Goal: Task Accomplishment & Management: Manage account settings

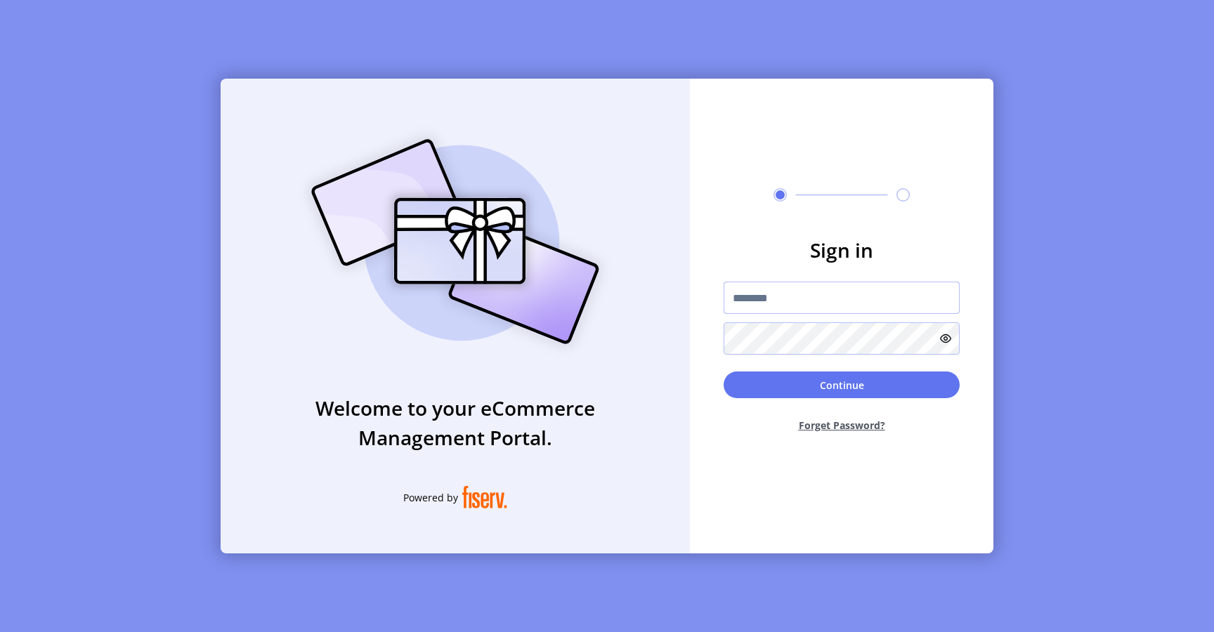
click at [860, 301] on input "text" at bounding box center [841, 298] width 236 height 32
type input "**********"
click at [788, 393] on button "Continue" at bounding box center [841, 385] width 236 height 27
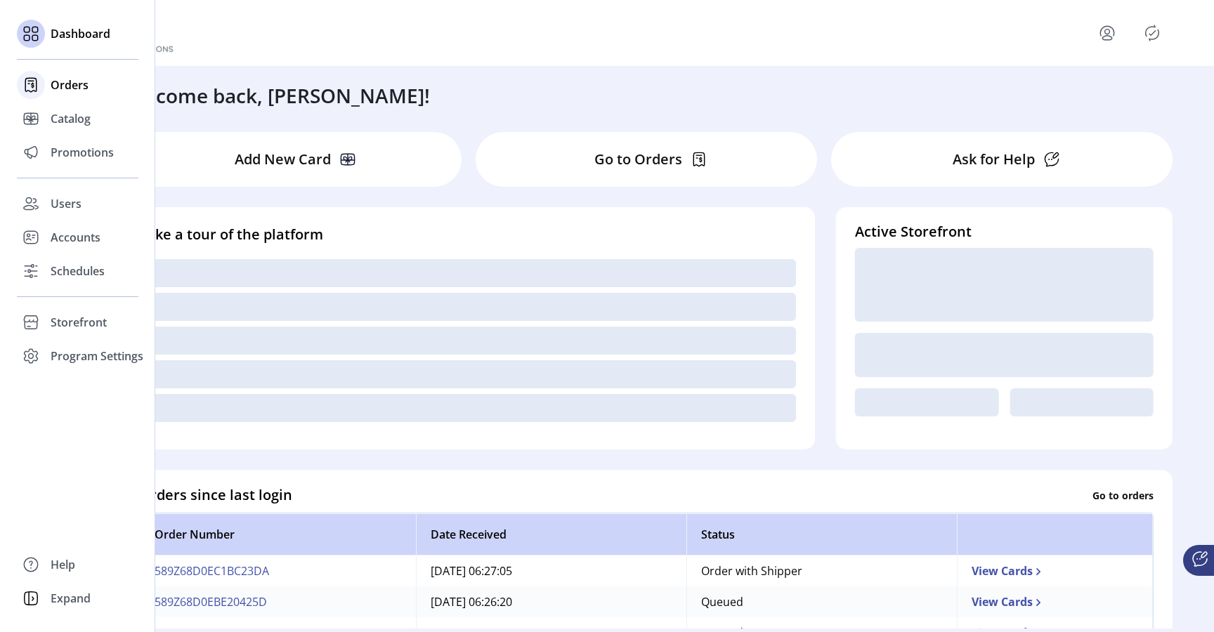
click at [60, 82] on span "Orders" at bounding box center [70, 85] width 38 height 17
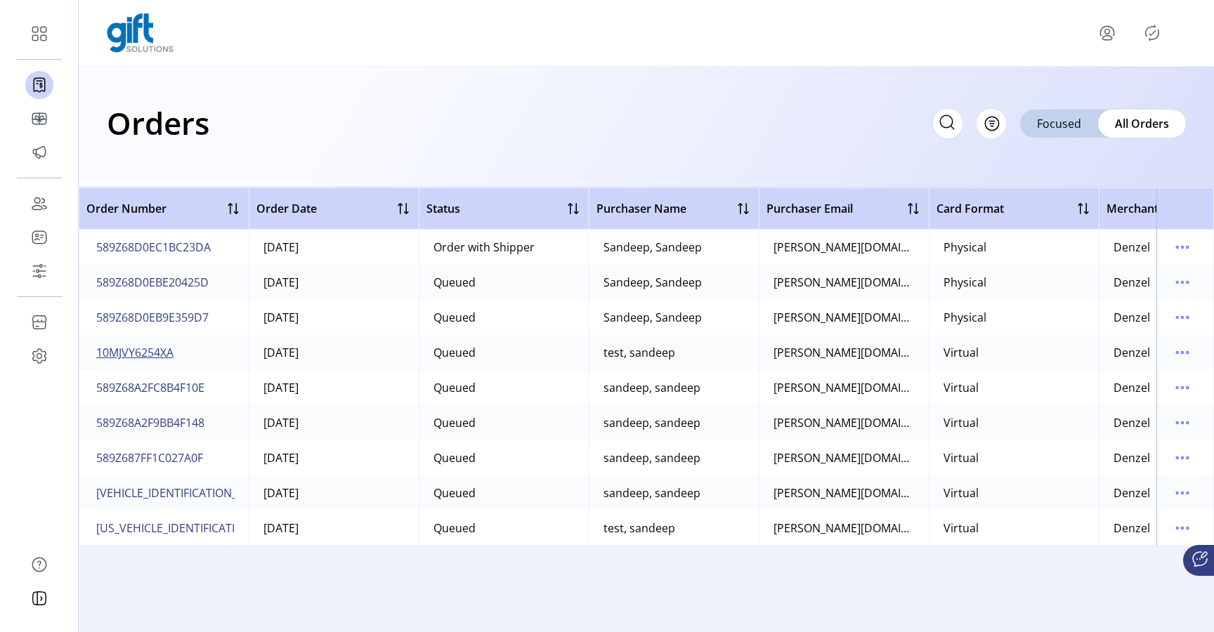
click at [157, 353] on span "10MJVY6254XA" at bounding box center [134, 352] width 77 height 17
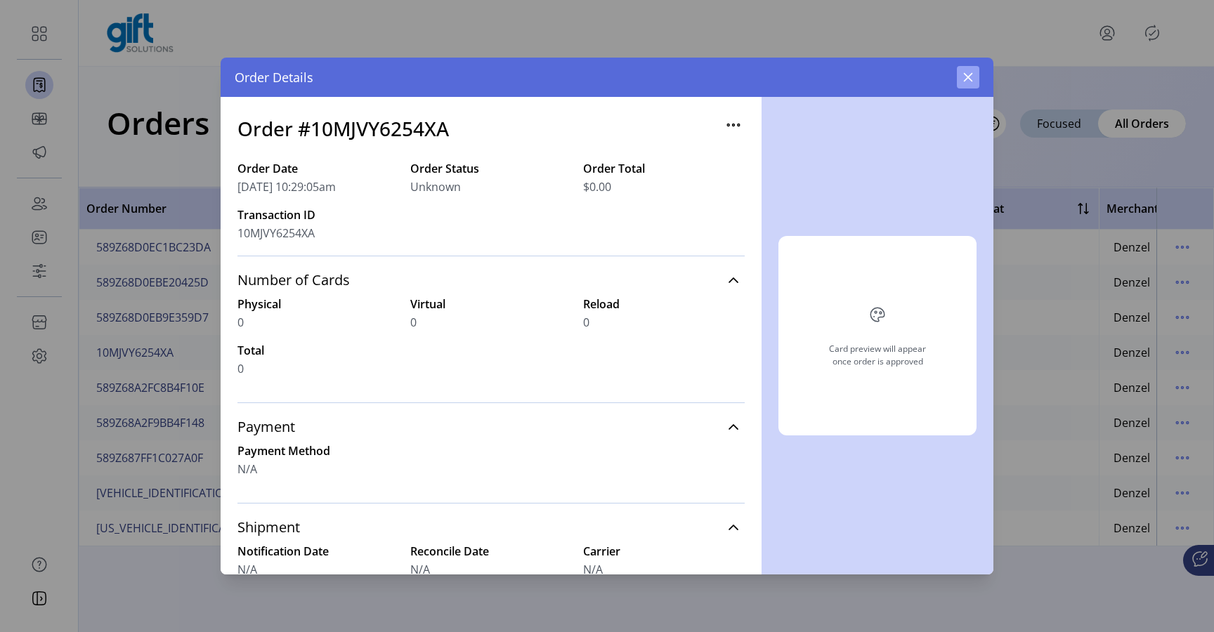
click at [963, 83] on button "button" at bounding box center [968, 77] width 22 height 22
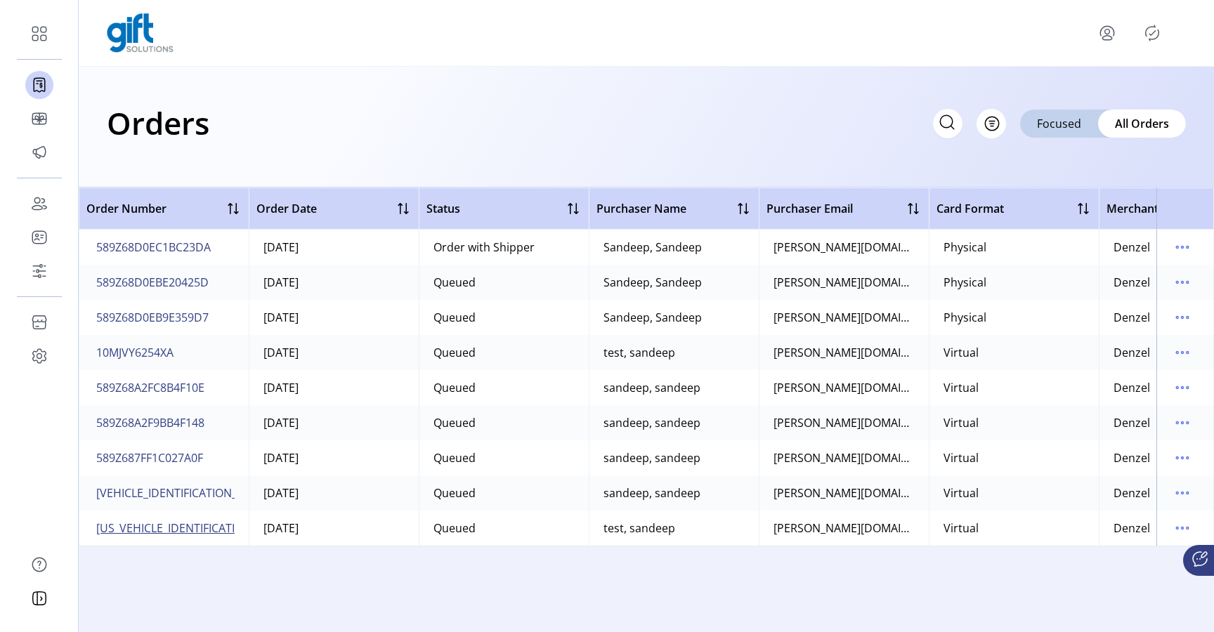
click at [166, 529] on span "[US_VEHICLE_IDENTIFICATION_NUMBER]" at bounding box center [201, 528] width 211 height 17
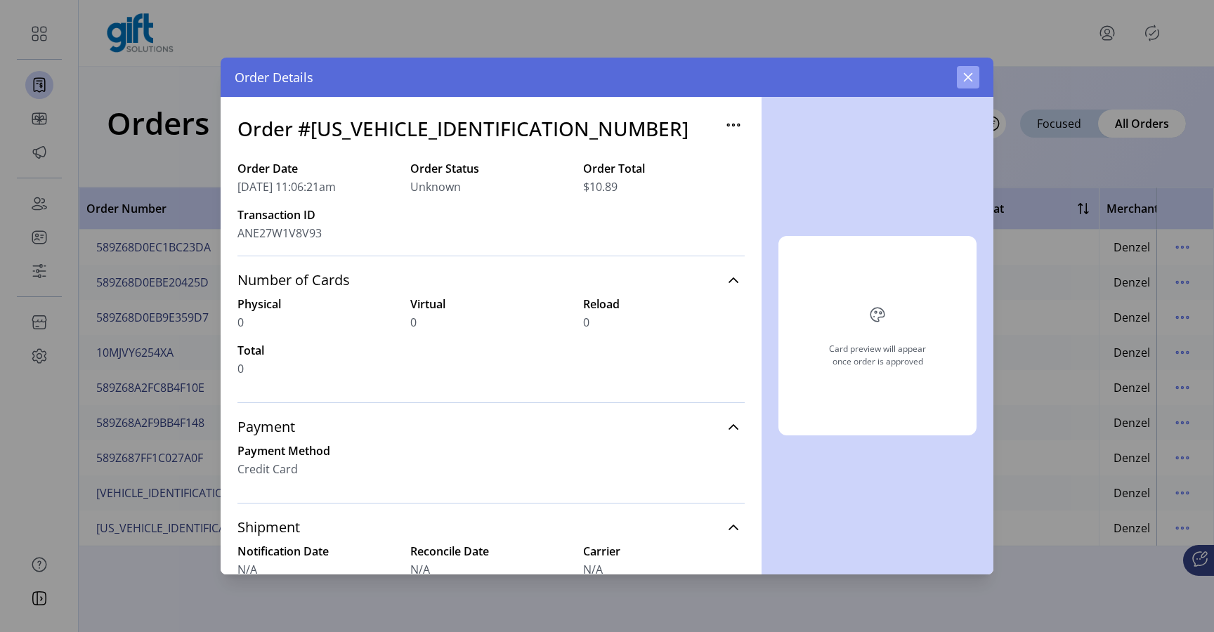
click at [965, 77] on icon "button" at bounding box center [967, 77] width 11 height 11
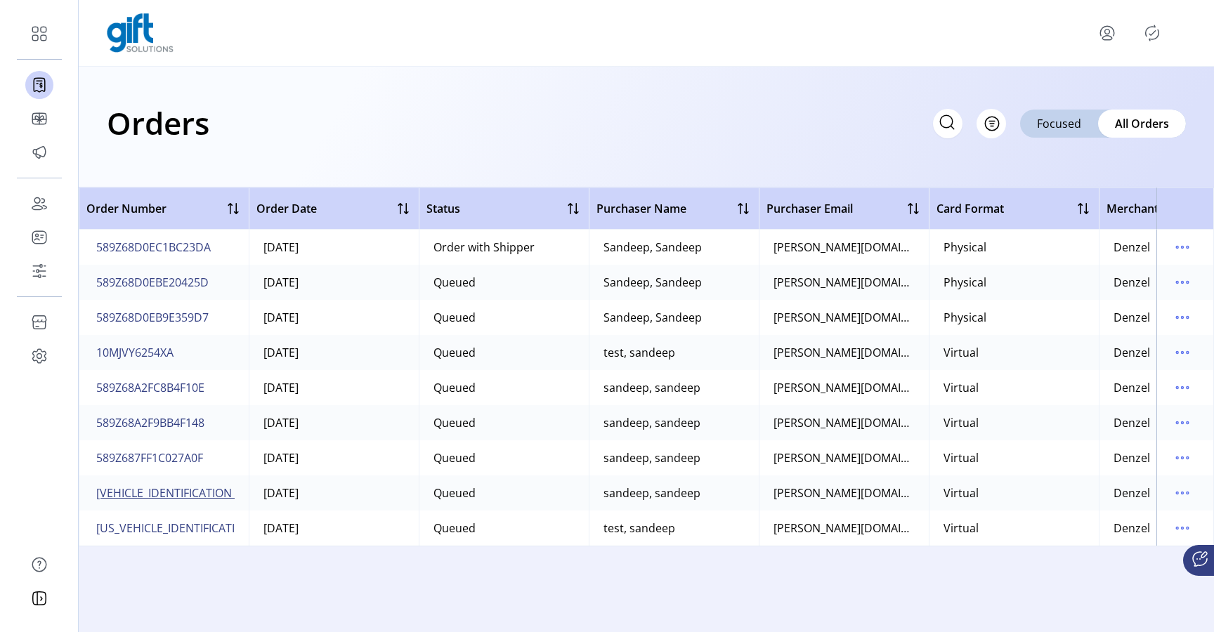
click at [150, 494] on span "[VEHICLE_IDENTIFICATION_NUMBER]" at bounding box center [191, 493] width 191 height 17
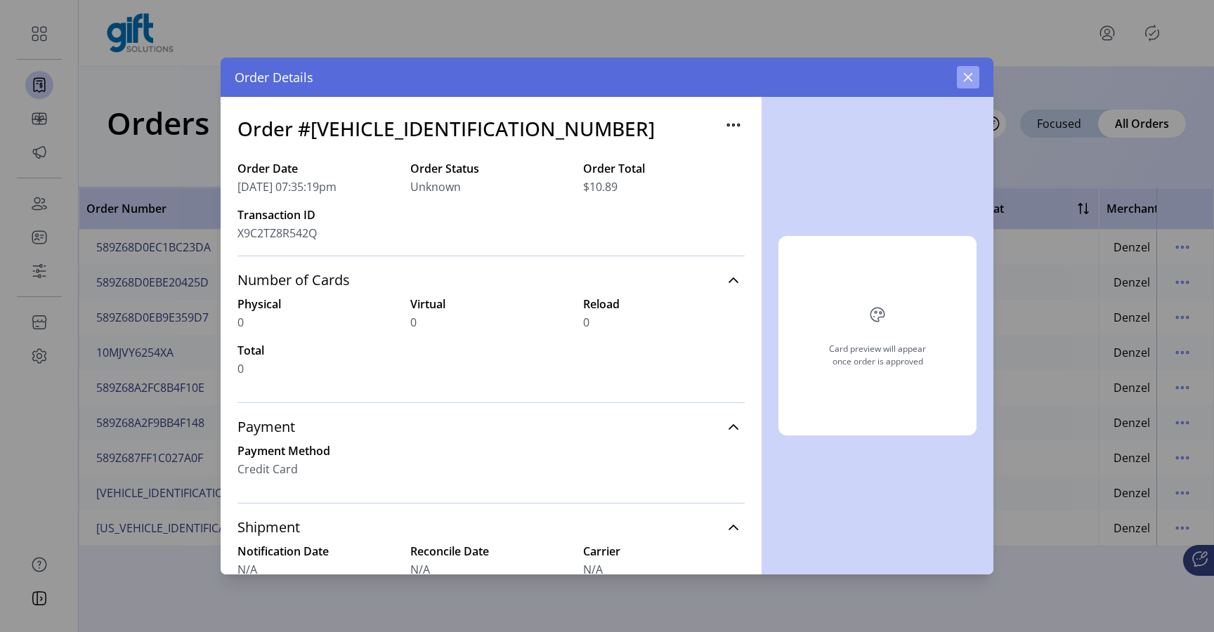
click at [970, 80] on icon "button" at bounding box center [968, 77] width 9 height 9
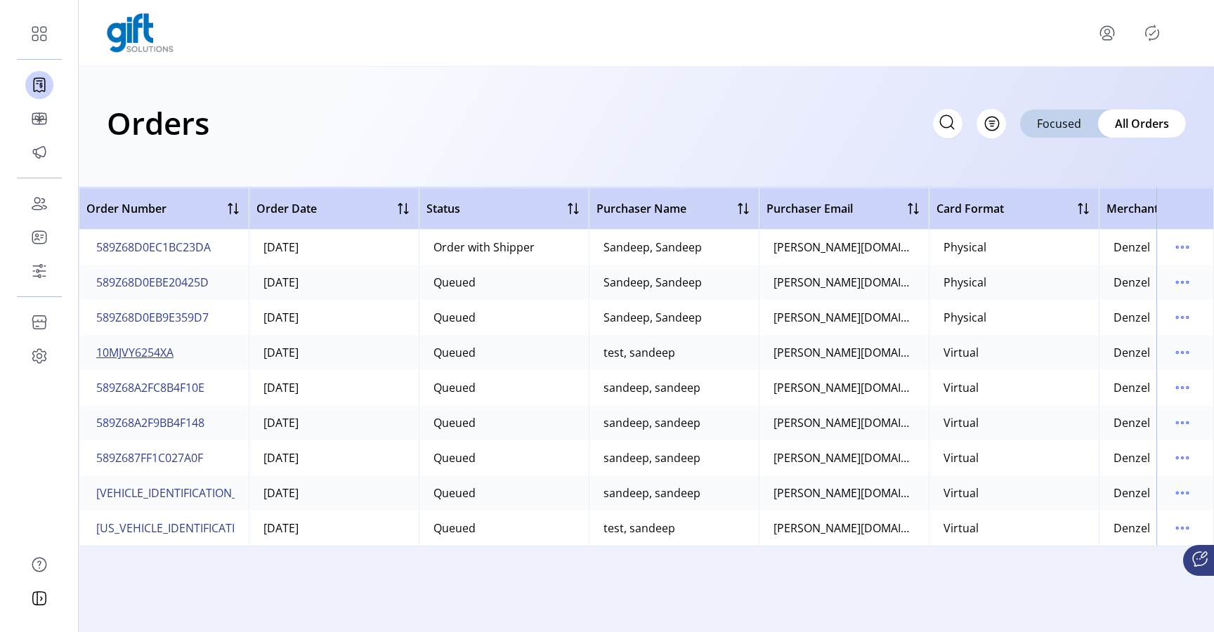
click at [142, 354] on span "10MJVY6254XA" at bounding box center [134, 352] width 77 height 17
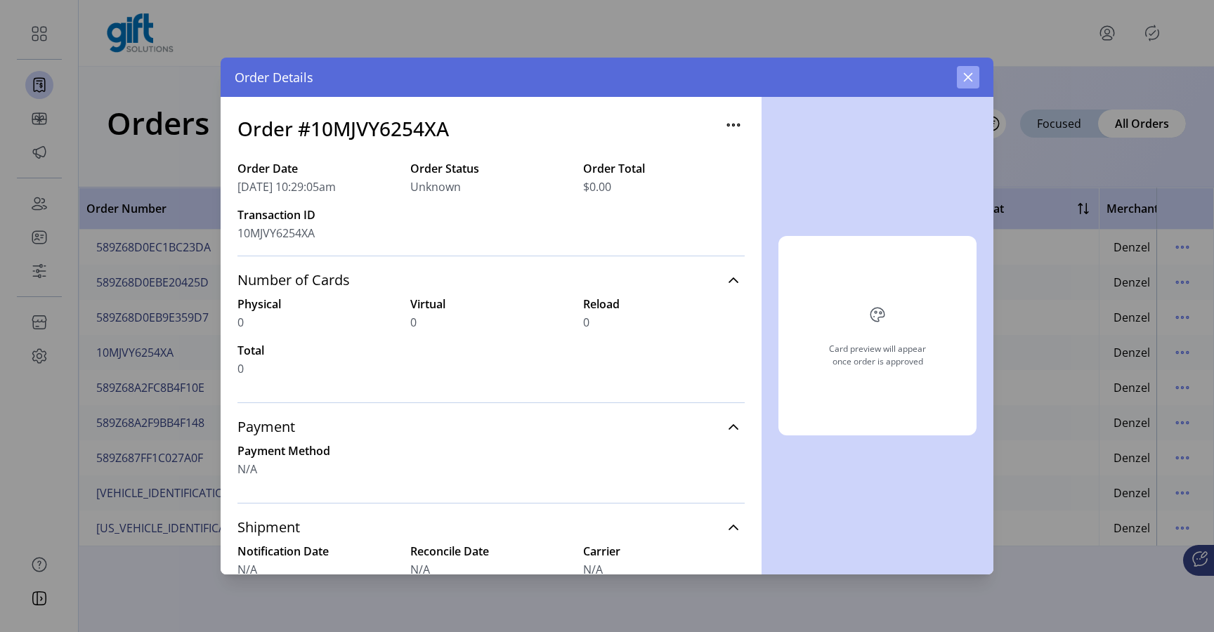
click at [964, 72] on icon "button" at bounding box center [967, 77] width 11 height 11
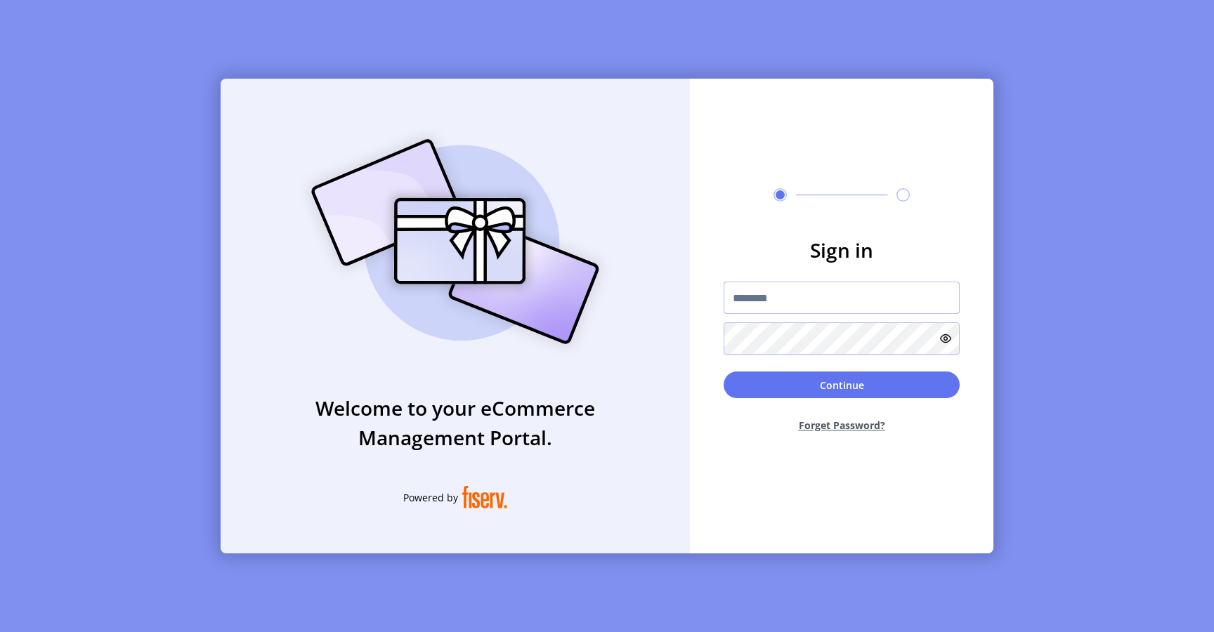
click at [768, 293] on input "text" at bounding box center [841, 298] width 236 height 32
type input "*********"
click at [784, 382] on button "Continue" at bounding box center [841, 385] width 236 height 27
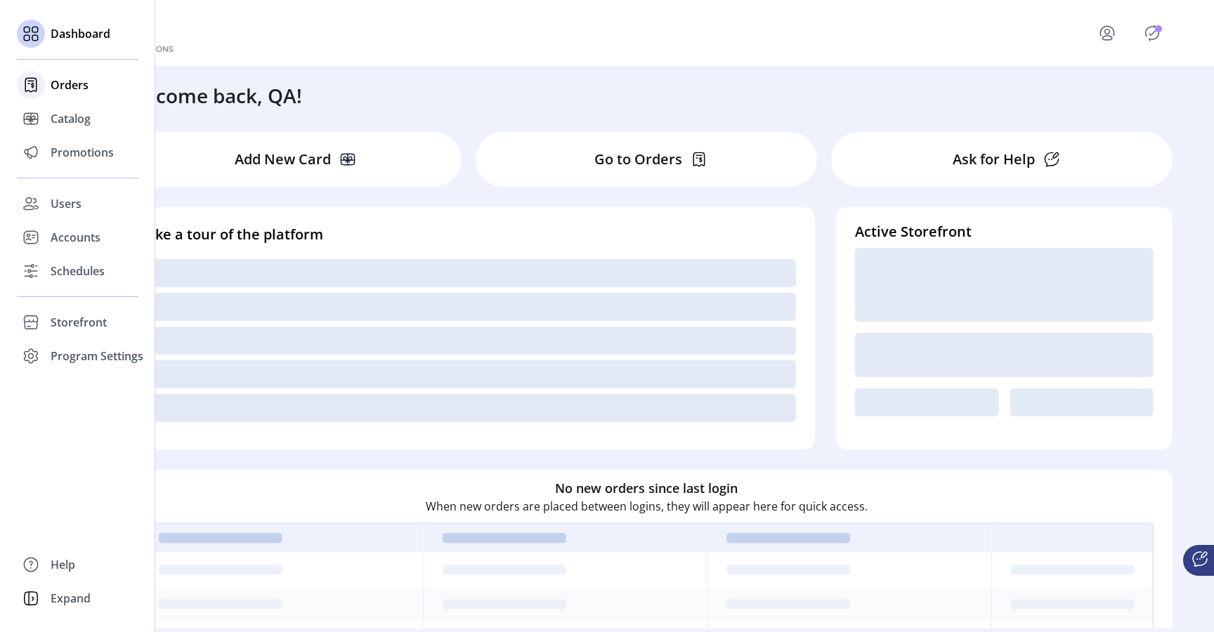
click at [45, 83] on div "Orders" at bounding box center [78, 85] width 122 height 34
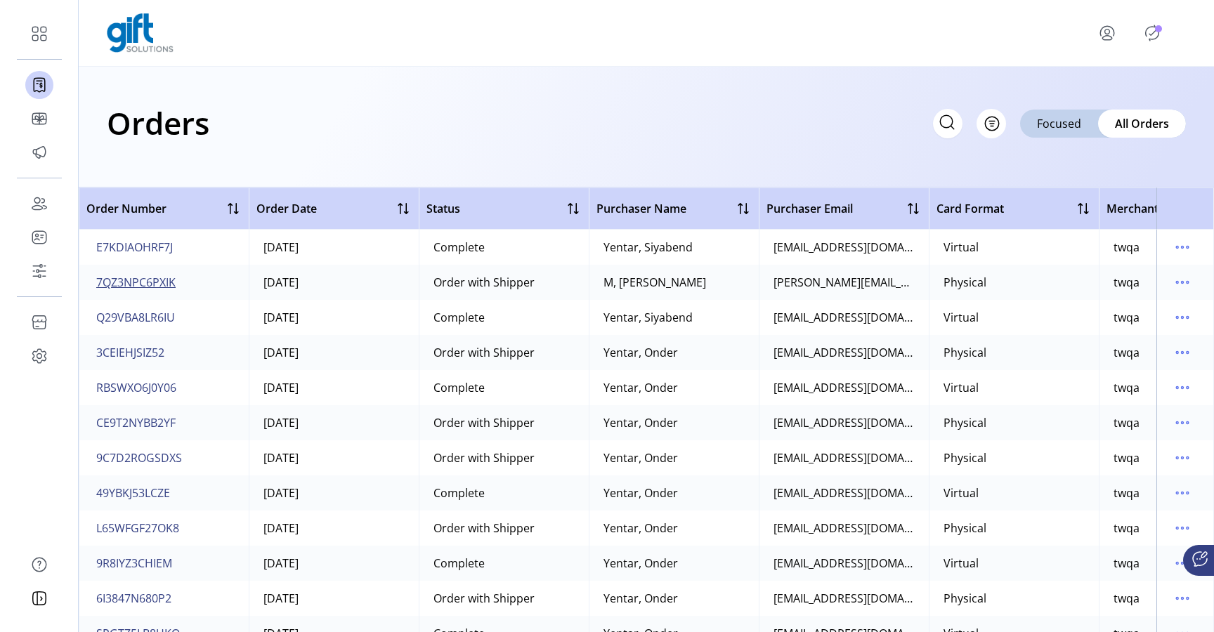
click at [169, 284] on span "7QZ3NPC6PXIK" at bounding box center [135, 282] width 79 height 17
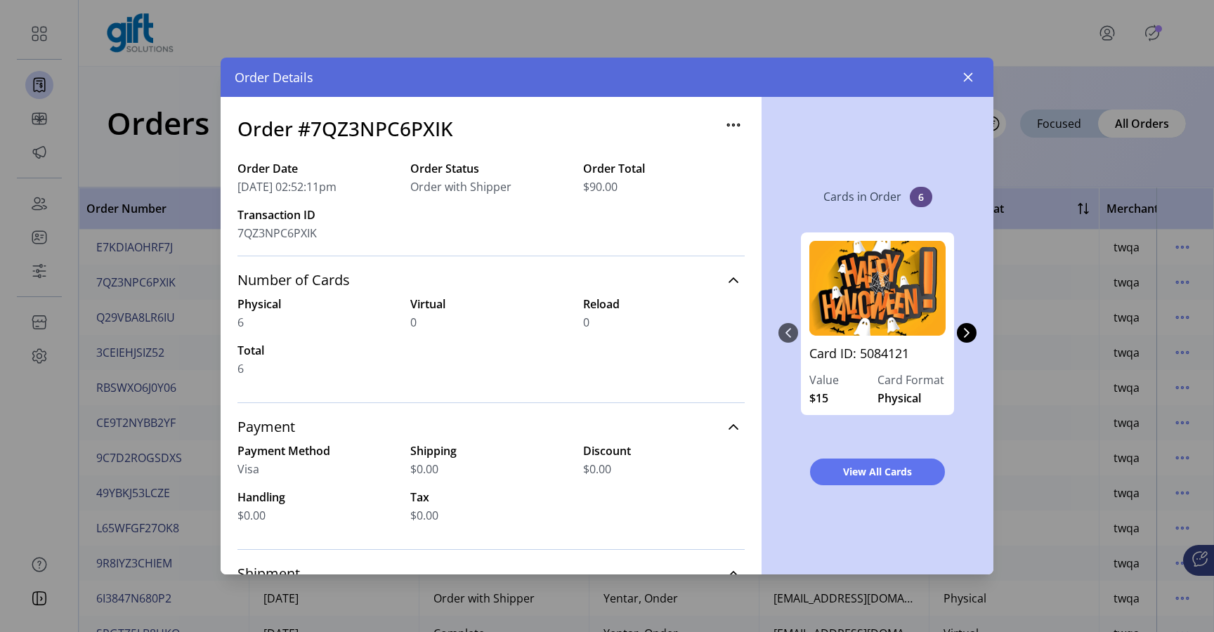
click at [348, 127] on h3 "Order #7QZ3NPC6PXIK" at bounding box center [345, 128] width 216 height 29
copy h3 "7QZ3NPC6PXIK"
click at [881, 355] on link "Card ID: 5084121" at bounding box center [877, 357] width 136 height 27
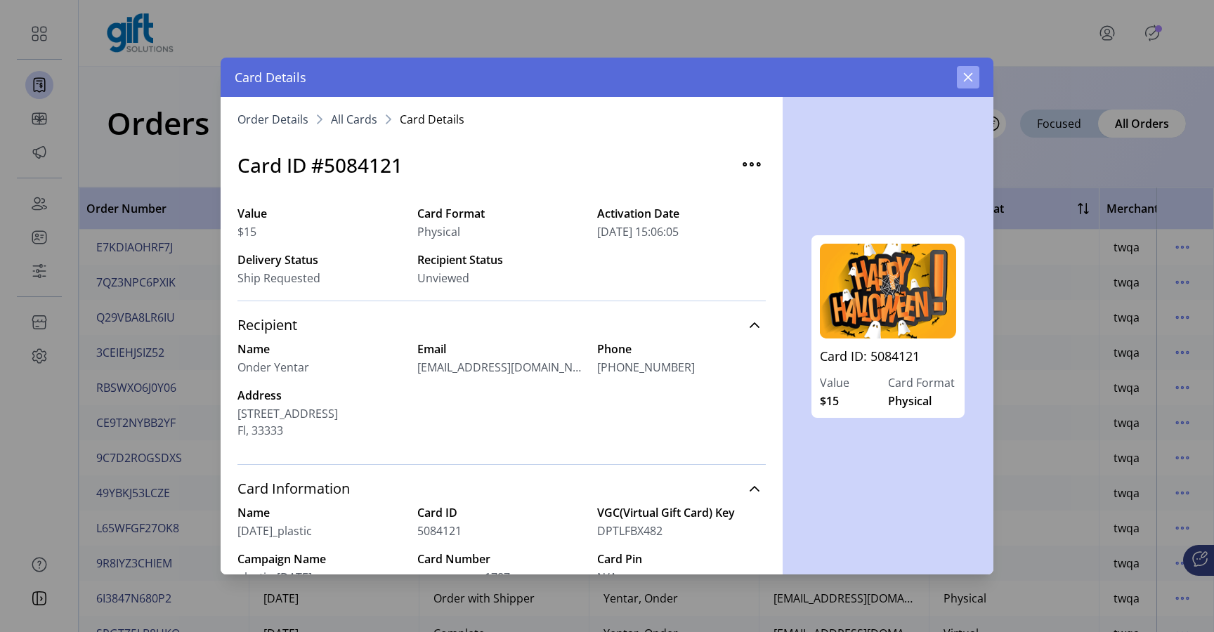
click at [966, 74] on icon "button" at bounding box center [967, 77] width 11 height 11
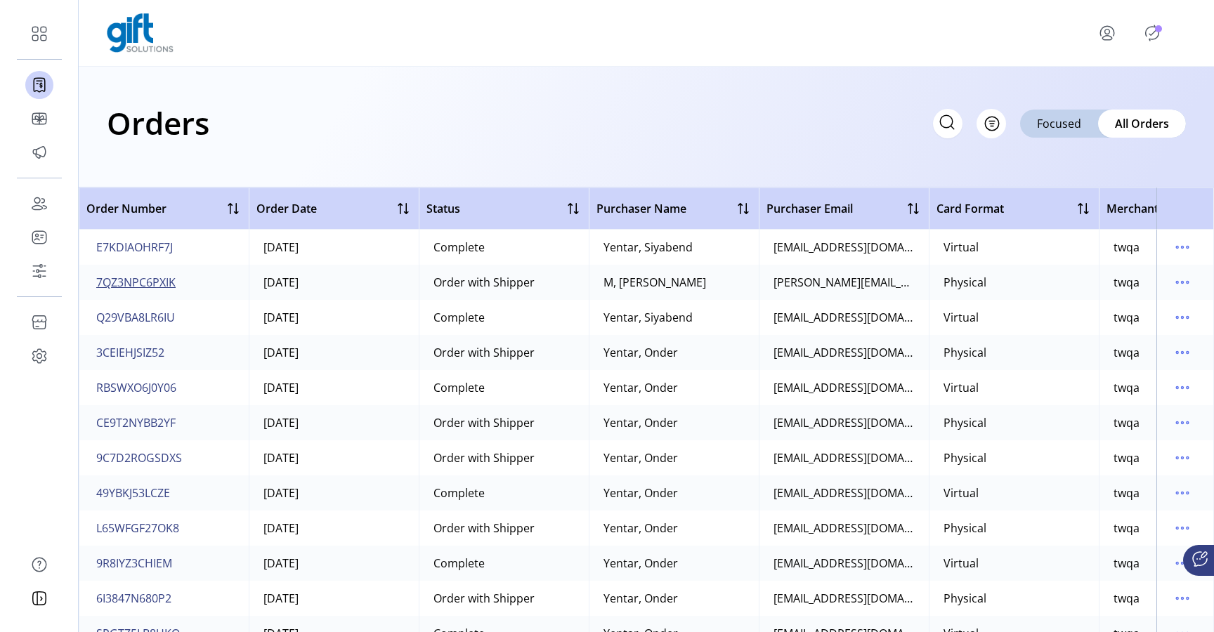
click at [131, 284] on span "7QZ3NPC6PXIK" at bounding box center [135, 282] width 79 height 17
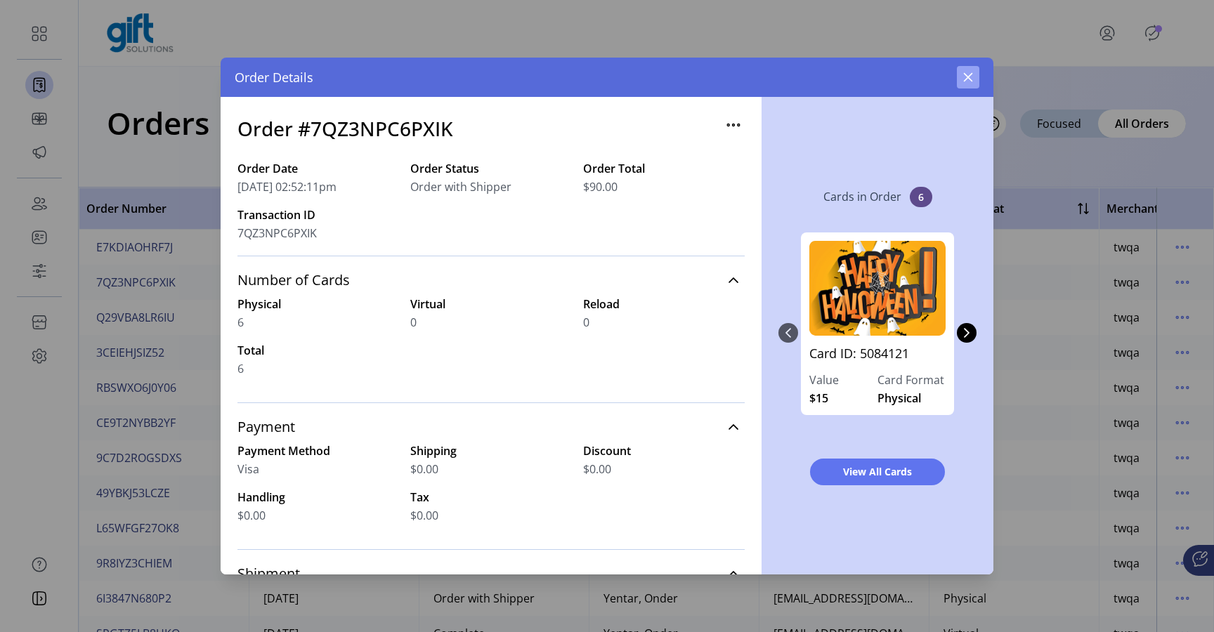
click at [965, 77] on icon "button" at bounding box center [967, 77] width 11 height 11
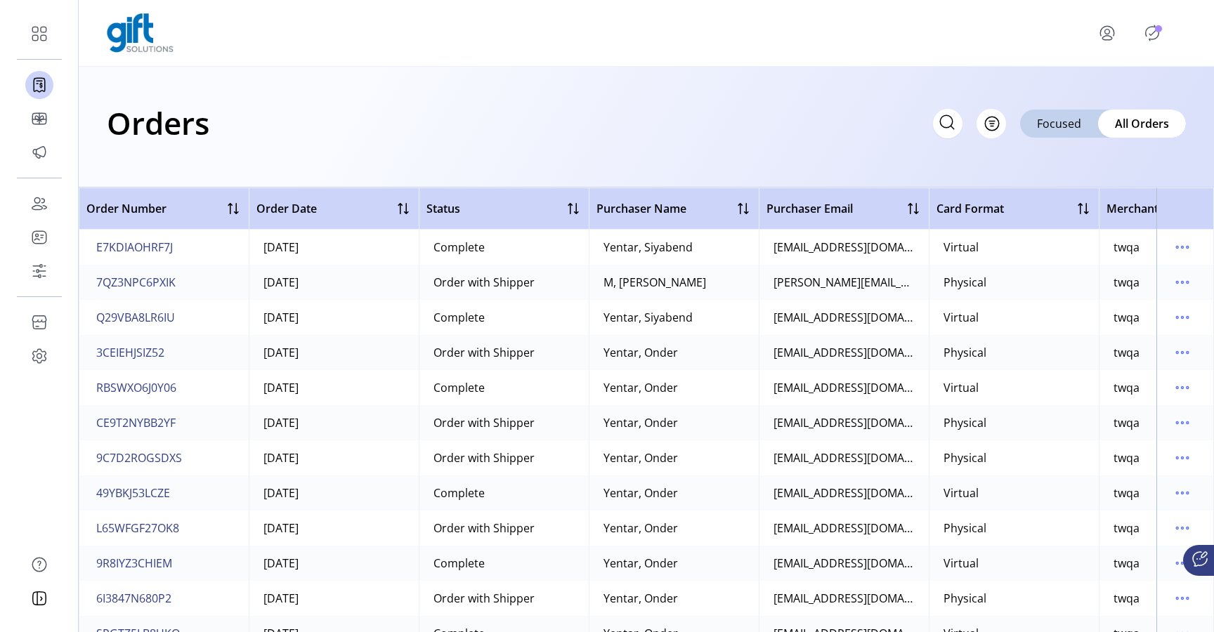
scroll to position [0, 119]
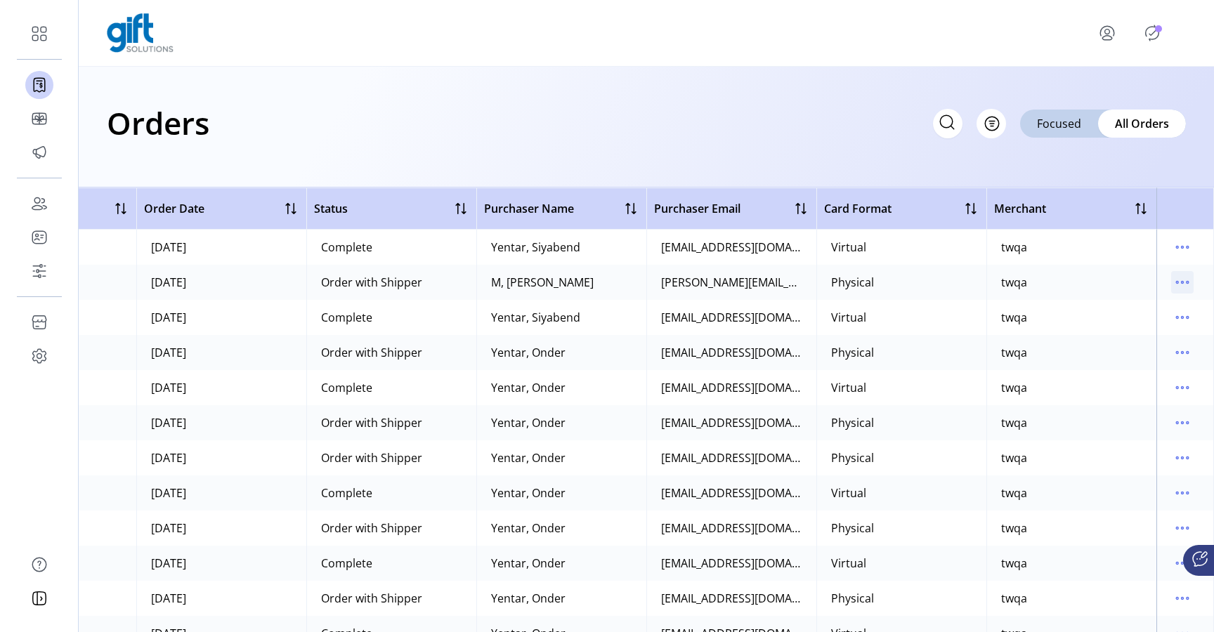
click at [1171, 278] on icon "menu" at bounding box center [1182, 282] width 22 height 22
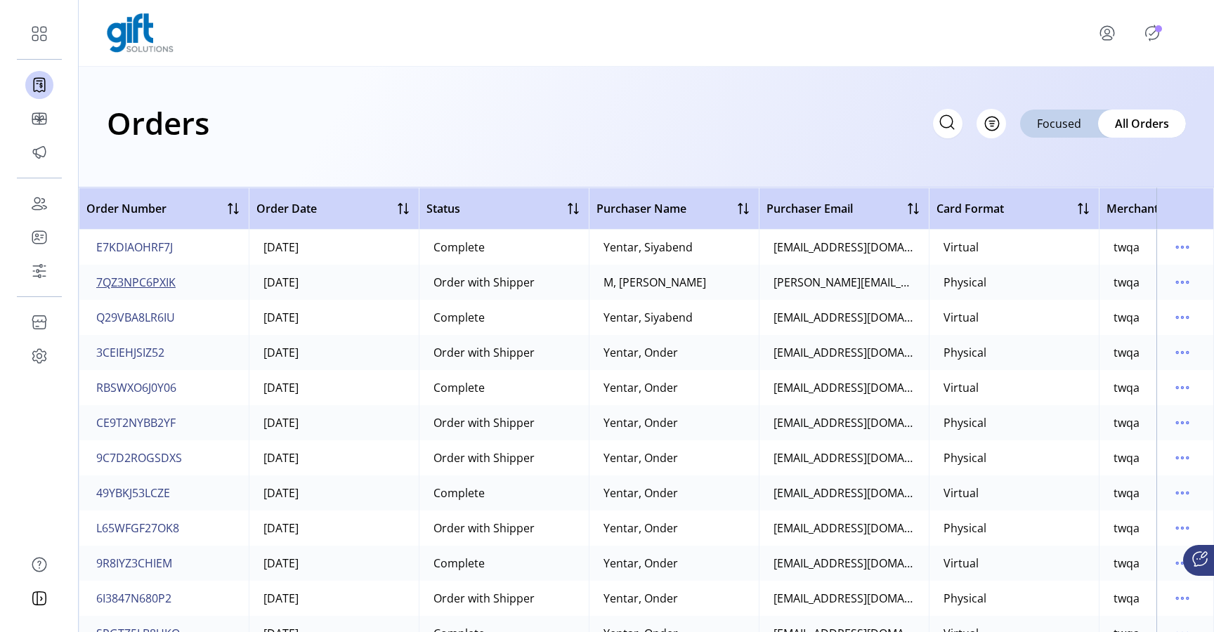
click at [143, 279] on span "7QZ3NPC6PXIK" at bounding box center [135, 282] width 79 height 17
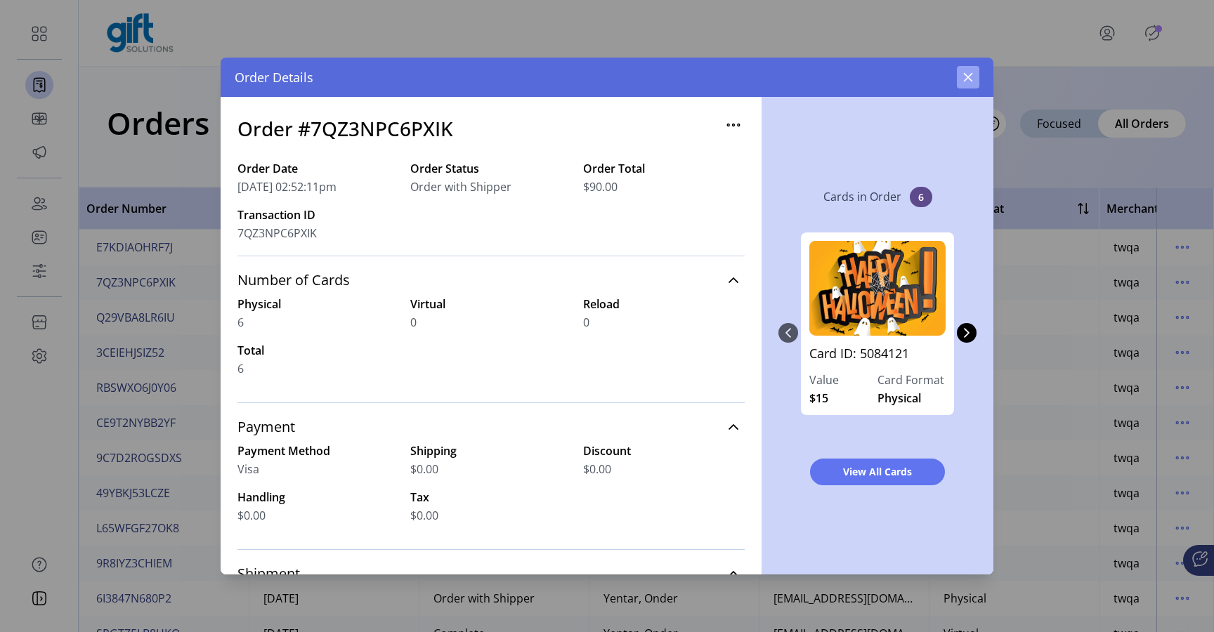
click at [964, 79] on icon "button" at bounding box center [967, 77] width 11 height 11
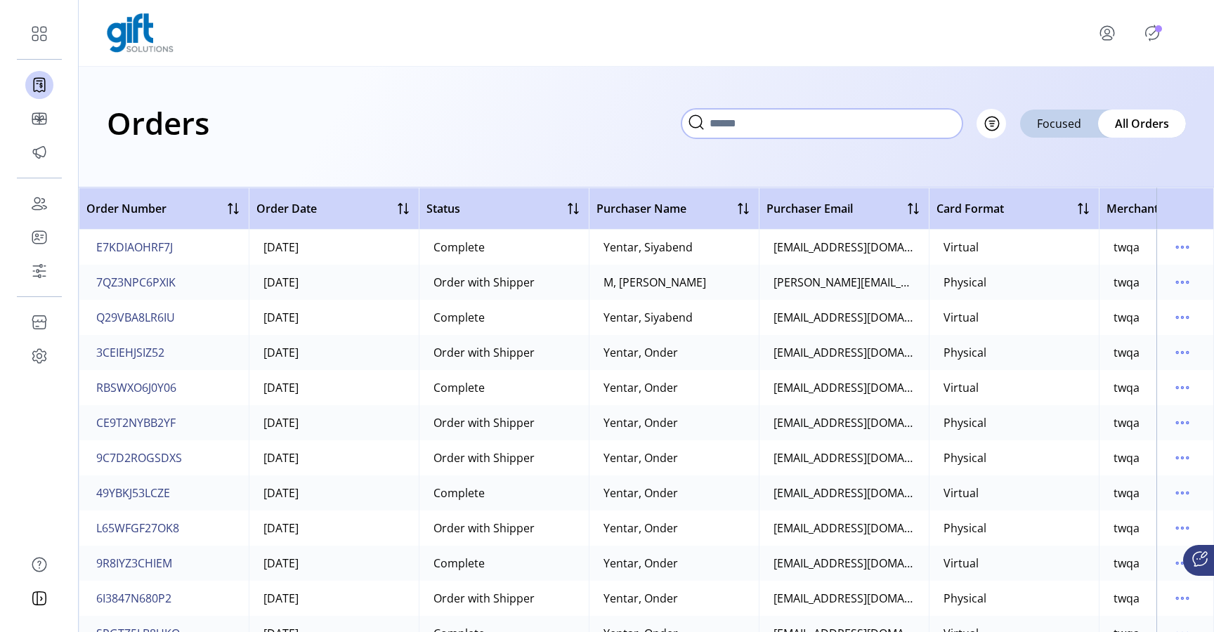
click at [954, 119] on input "text" at bounding box center [821, 123] width 281 height 29
paste input "**********"
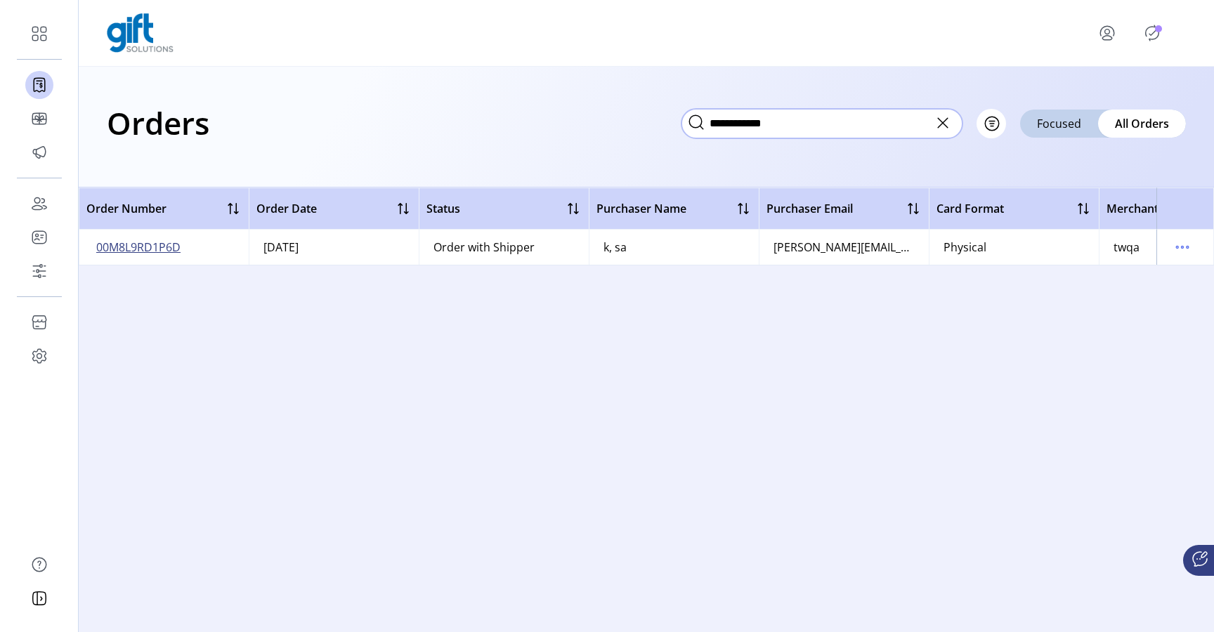
type input "**********"
click at [164, 245] on span "00M8L9RD1P6D" at bounding box center [138, 247] width 84 height 17
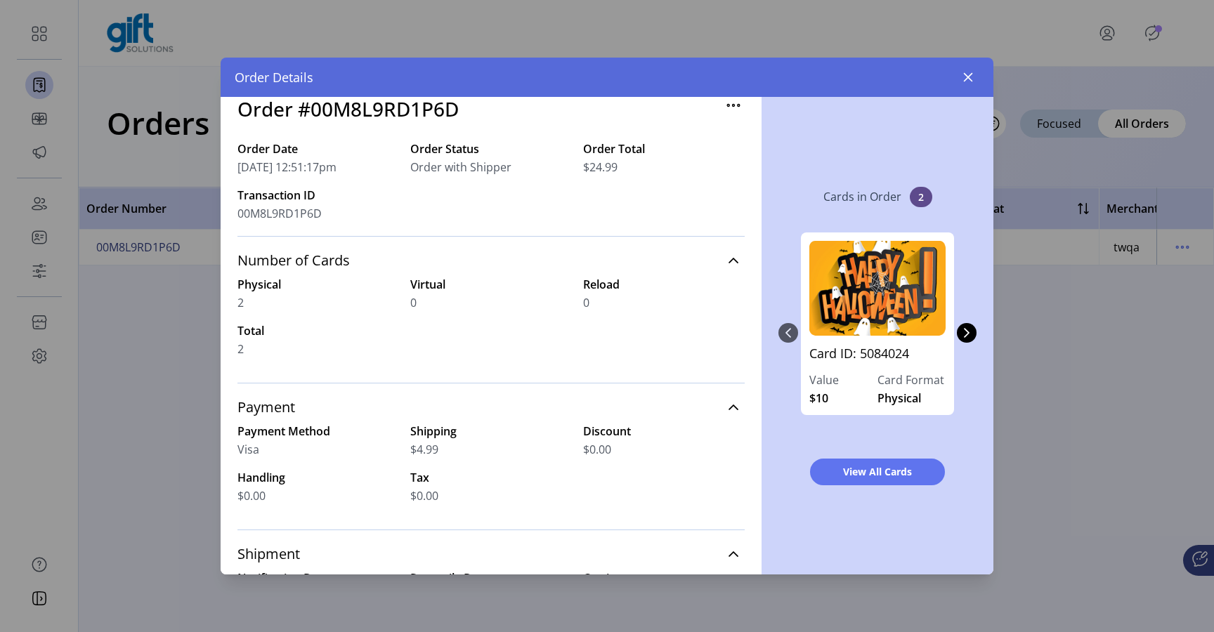
scroll to position [24, 0]
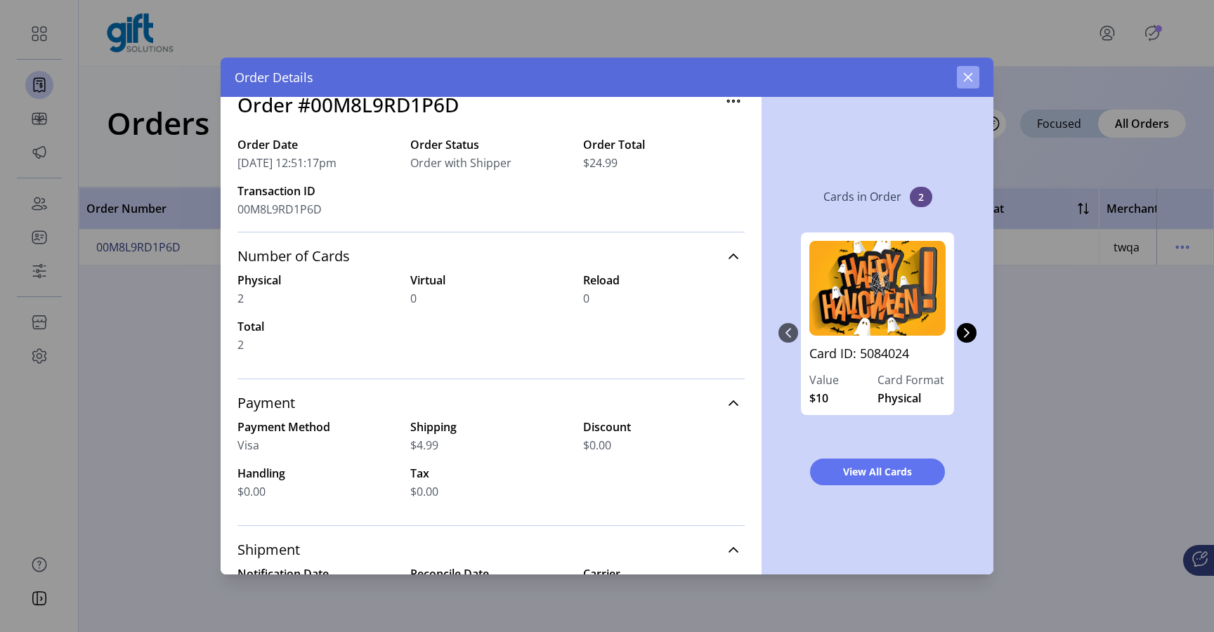
click at [972, 80] on icon "button" at bounding box center [967, 77] width 11 height 11
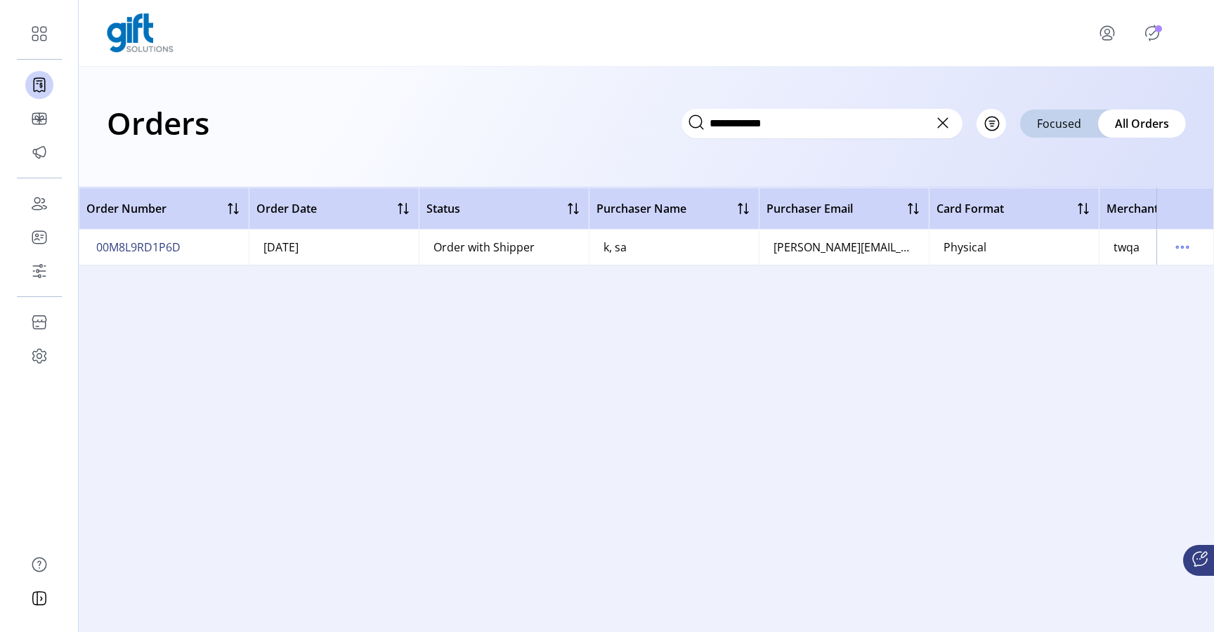
click at [947, 127] on icon at bounding box center [943, 123] width 10 height 10
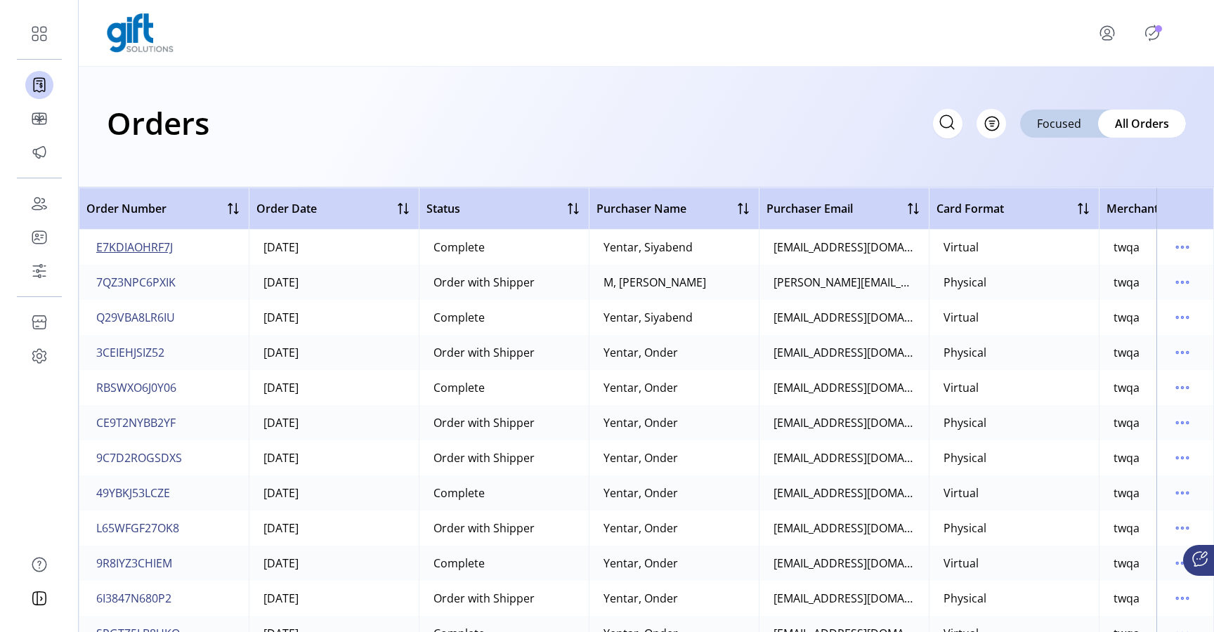
click at [163, 251] on span "E7KDIAOHRF7J" at bounding box center [134, 247] width 77 height 17
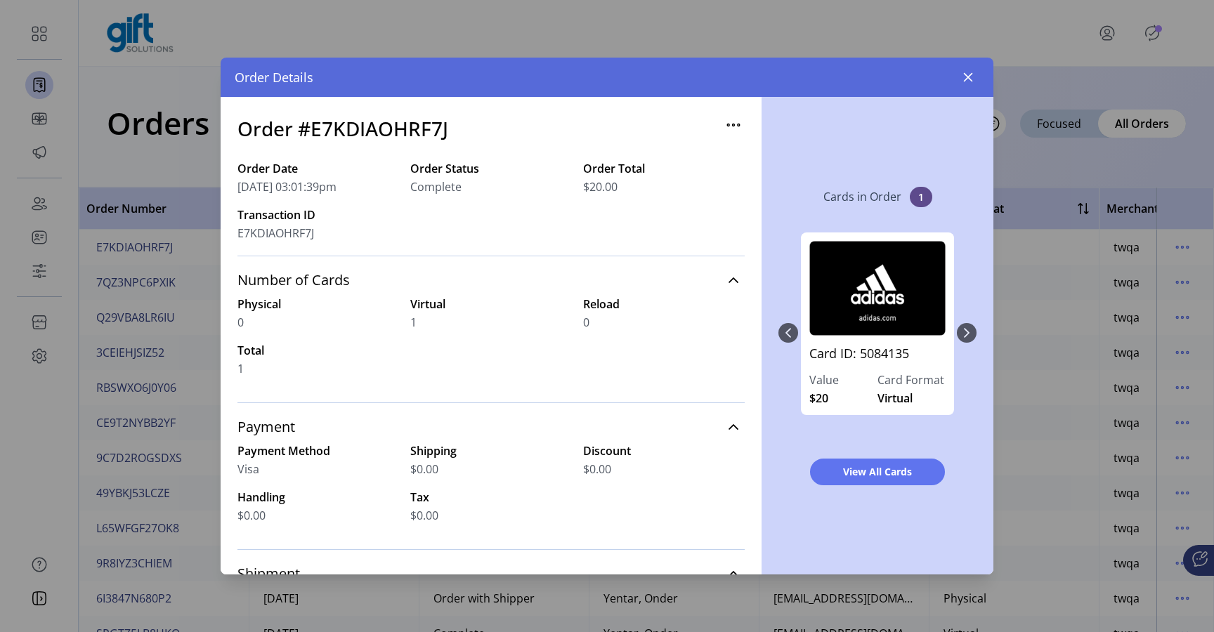
click at [409, 125] on h3 "Order #E7KDIAOHRF7J" at bounding box center [342, 128] width 211 height 29
copy h3 "E7KDIAOHRF7J"
click at [965, 78] on icon "button" at bounding box center [967, 77] width 11 height 11
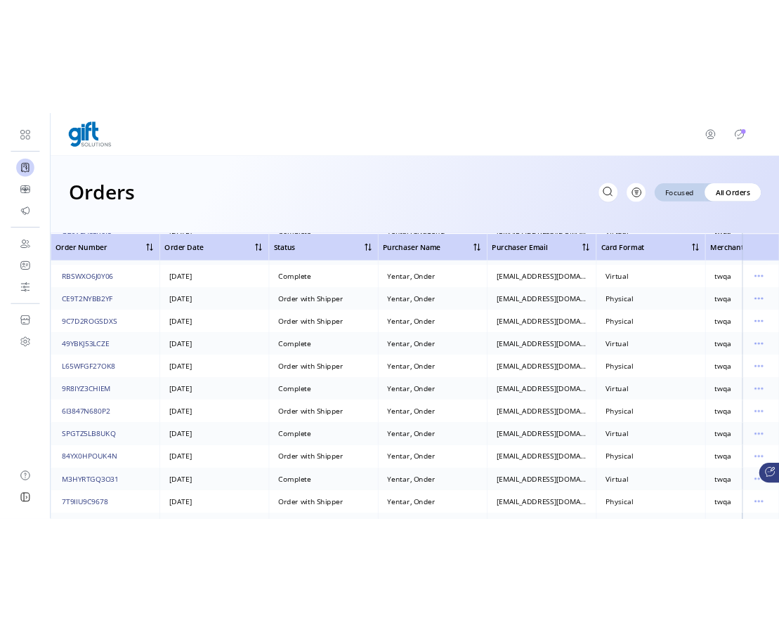
scroll to position [140, 0]
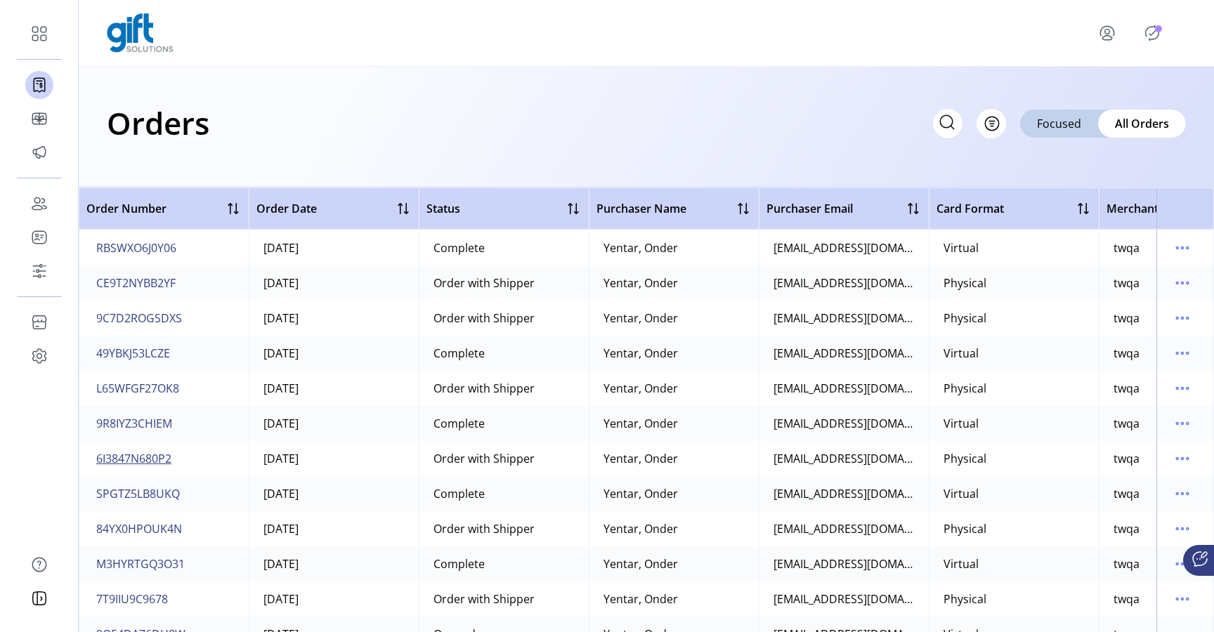
click at [157, 459] on span "6I3847N680P2" at bounding box center [133, 458] width 75 height 17
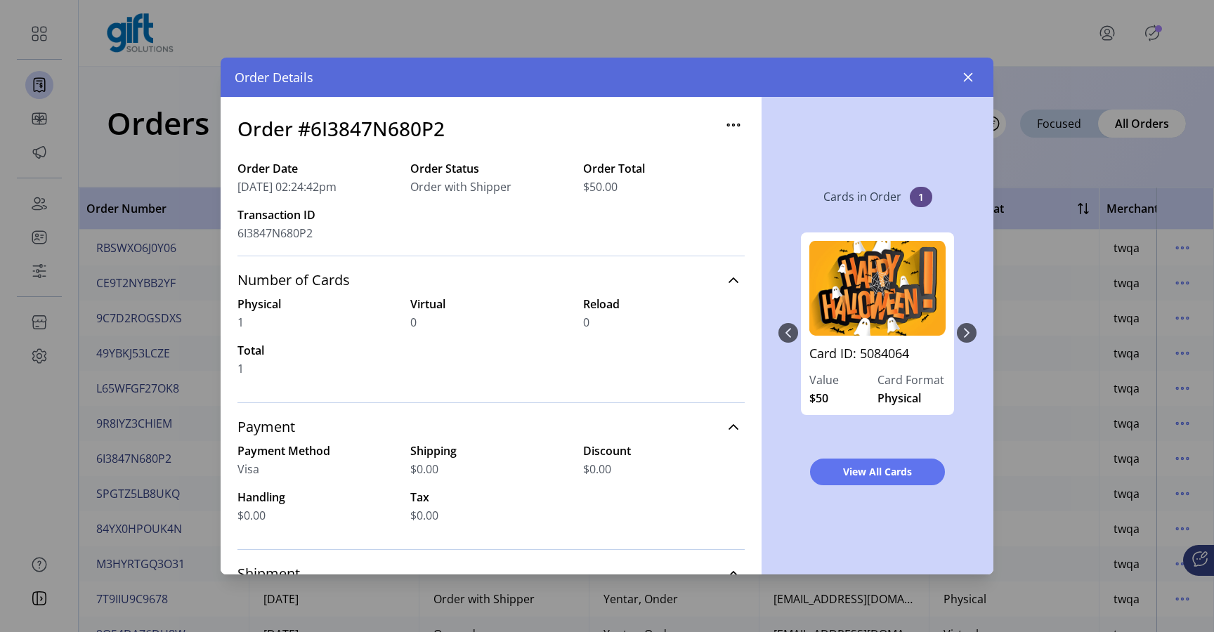
click at [404, 129] on h3 "Order #6I3847N680P2" at bounding box center [340, 128] width 207 height 29
copy h3 "6I3847N680P2"
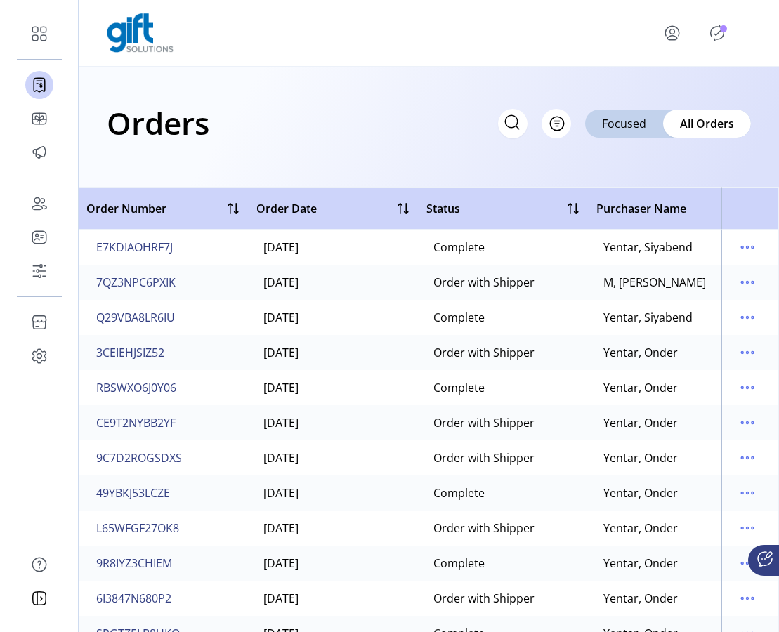
click at [150, 424] on span "CE9T2NYBB2YF" at bounding box center [135, 422] width 79 height 17
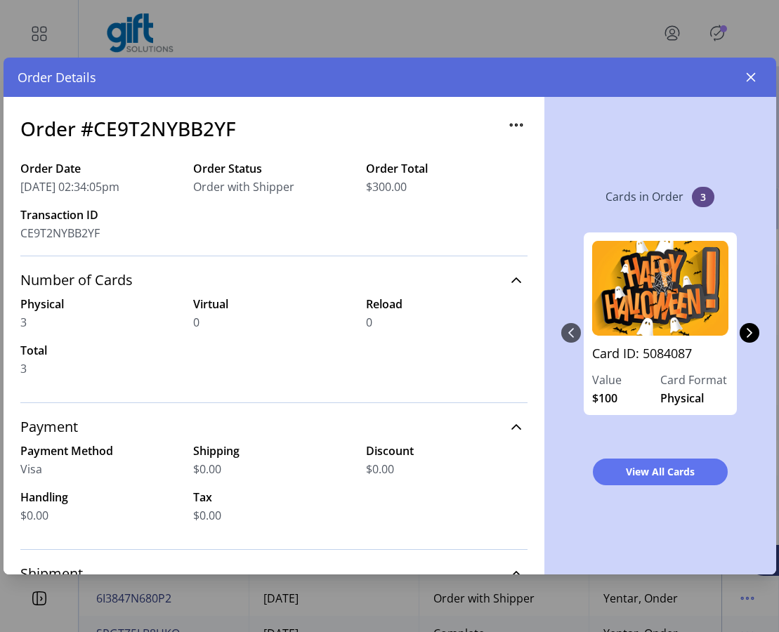
click at [187, 127] on h3 "Order #CE9T2NYBB2YF" at bounding box center [128, 128] width 216 height 29
copy h3 "CE9T2NYBB2YF"
click at [660, 357] on link "Card ID: 5084087" at bounding box center [660, 357] width 136 height 27
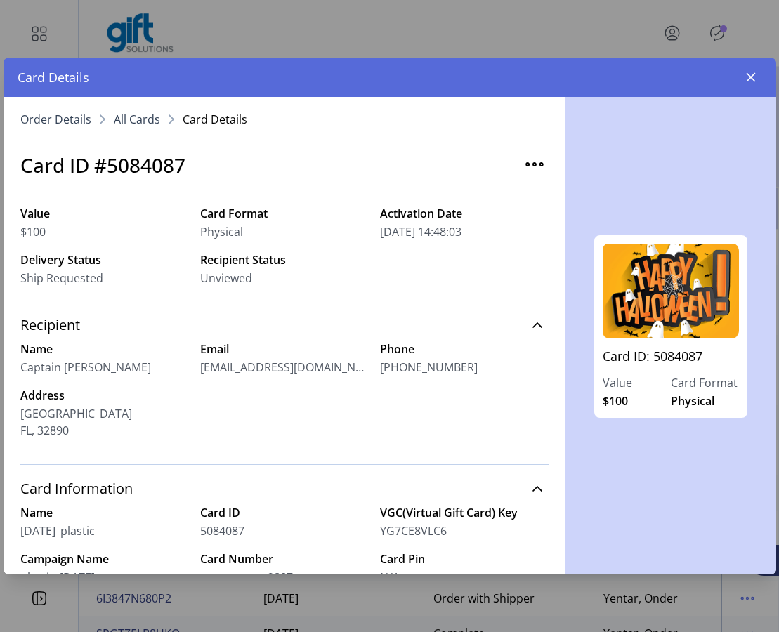
click at [156, 156] on h3 "Card ID #5084087" at bounding box center [102, 164] width 165 height 29
copy h3 "5084087"
click at [752, 77] on icon "button" at bounding box center [750, 77] width 11 height 11
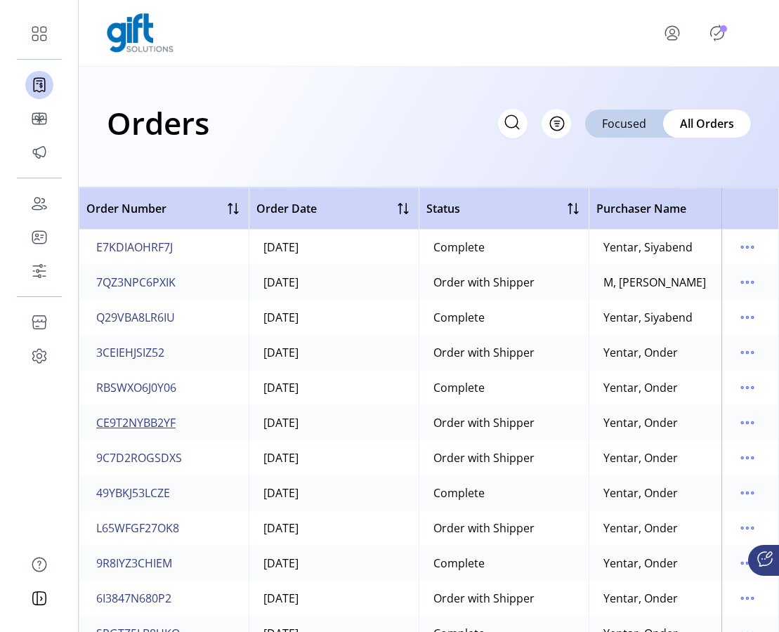
click at [137, 420] on span "CE9T2NYBB2YF" at bounding box center [135, 422] width 79 height 17
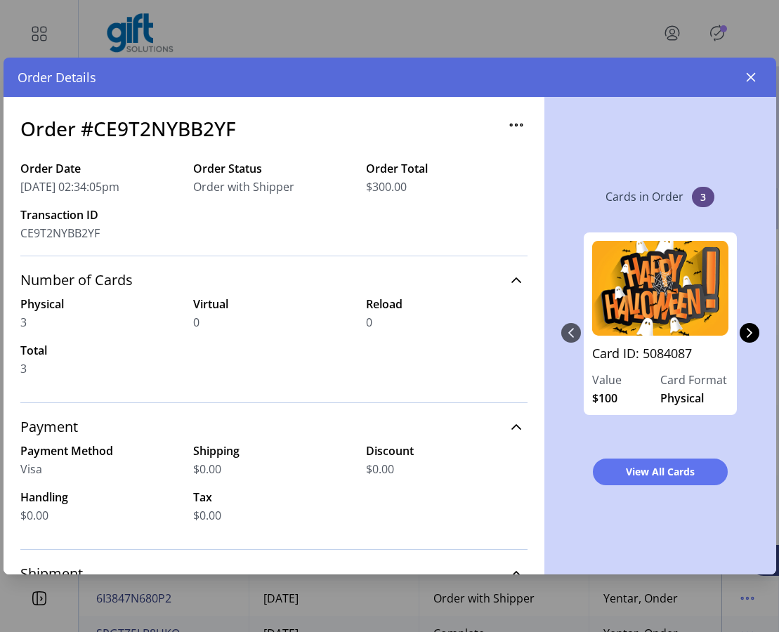
click at [77, 232] on span "CE9T2NYBB2YF" at bounding box center [59, 233] width 79 height 17
copy span "CE9T2NYBB2YF"
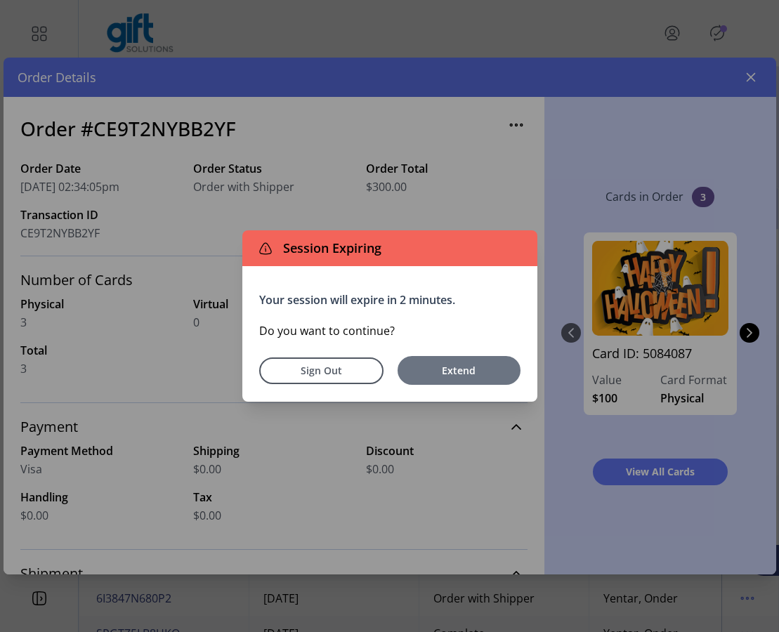
click at [448, 367] on span "Extend" at bounding box center [459, 370] width 109 height 15
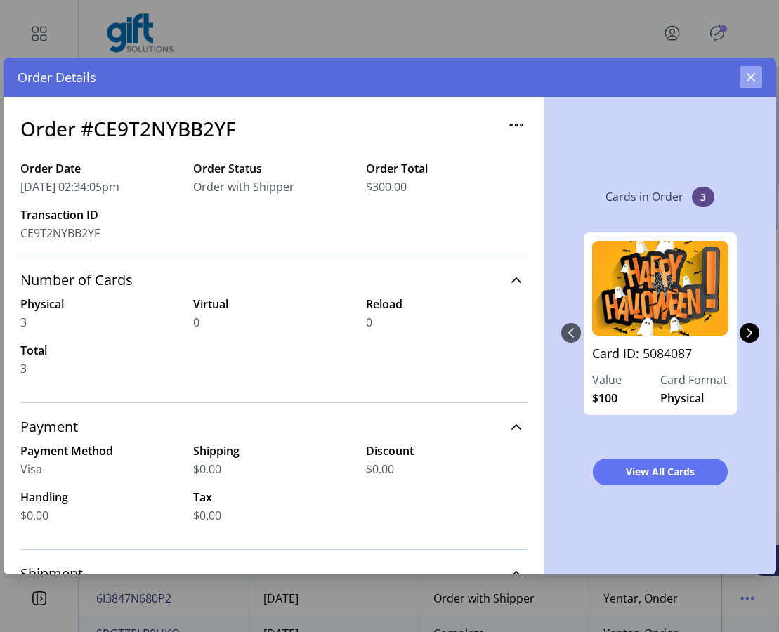
click at [748, 79] on icon "button" at bounding box center [750, 77] width 9 height 9
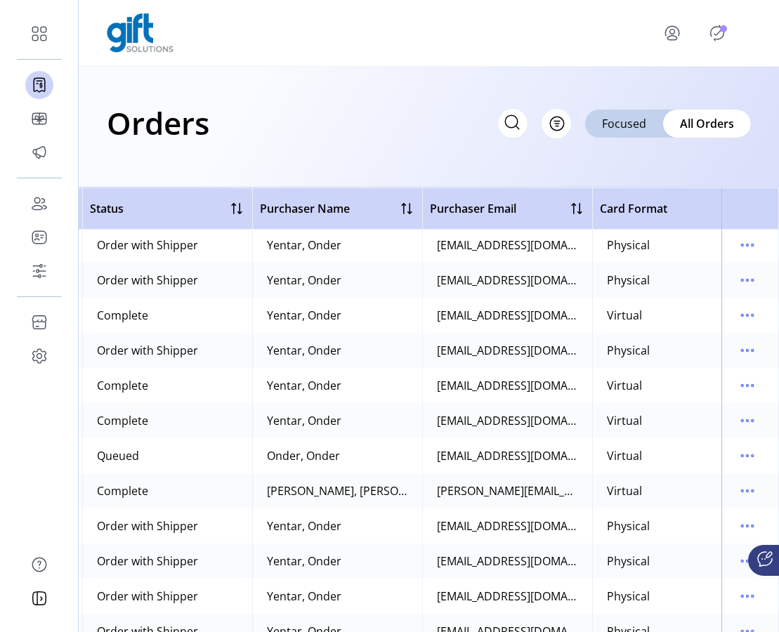
scroll to position [1196, 0]
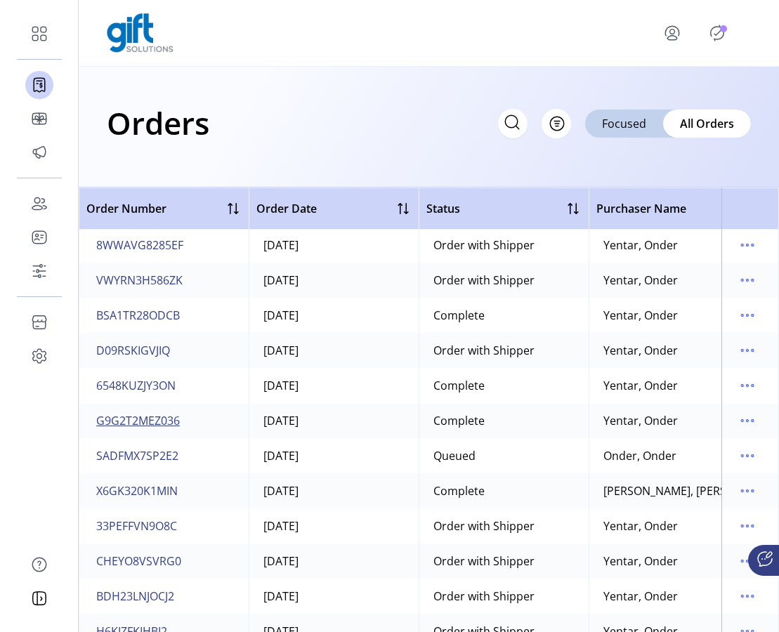
click at [152, 420] on span "G9G2T2MEZ036" at bounding box center [138, 420] width 84 height 17
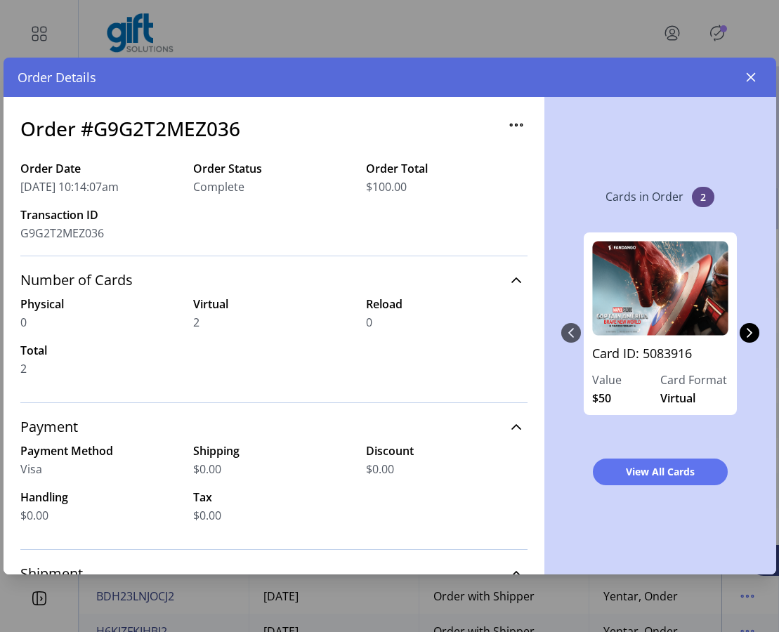
click at [210, 129] on h3 "Order #G9G2T2MEZ036" at bounding box center [130, 128] width 220 height 29
copy h3 "G9G2T2MEZ036"
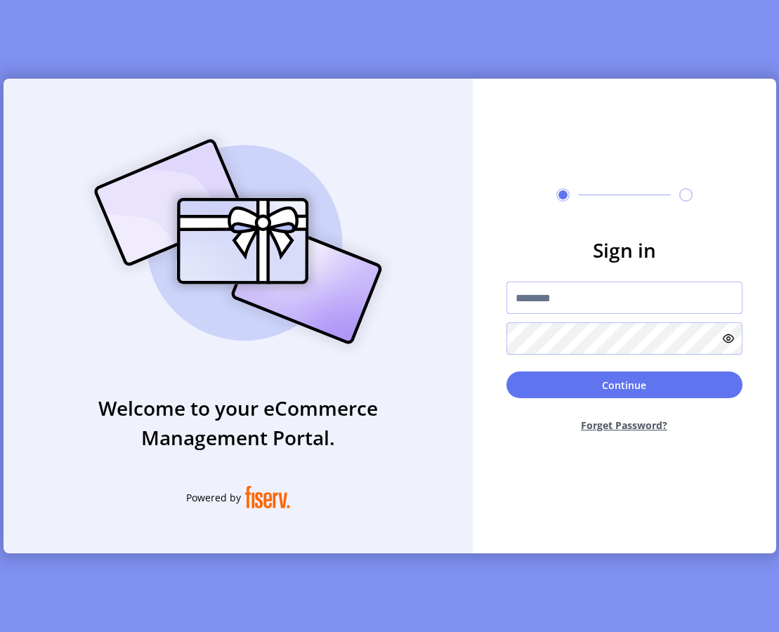
click at [561, 301] on input "text" at bounding box center [624, 298] width 236 height 32
type input "*********"
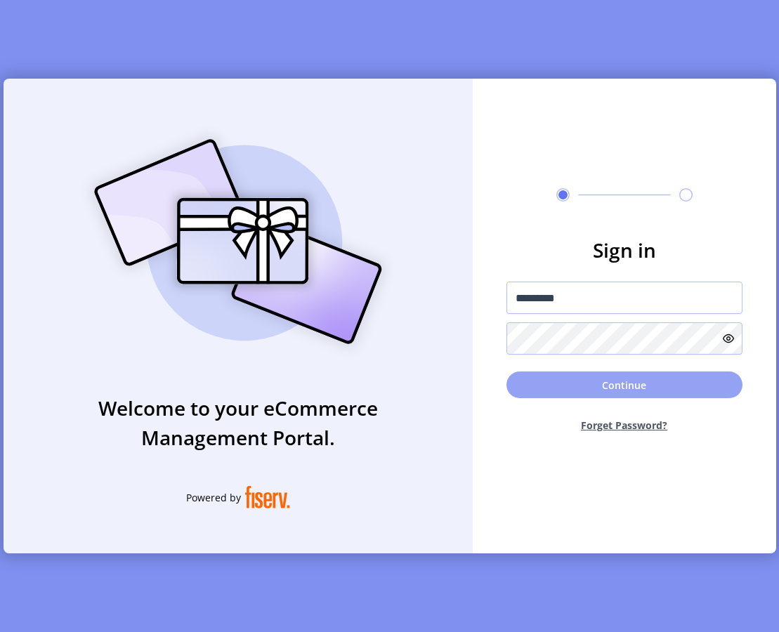
click at [551, 383] on button "Continue" at bounding box center [624, 385] width 236 height 27
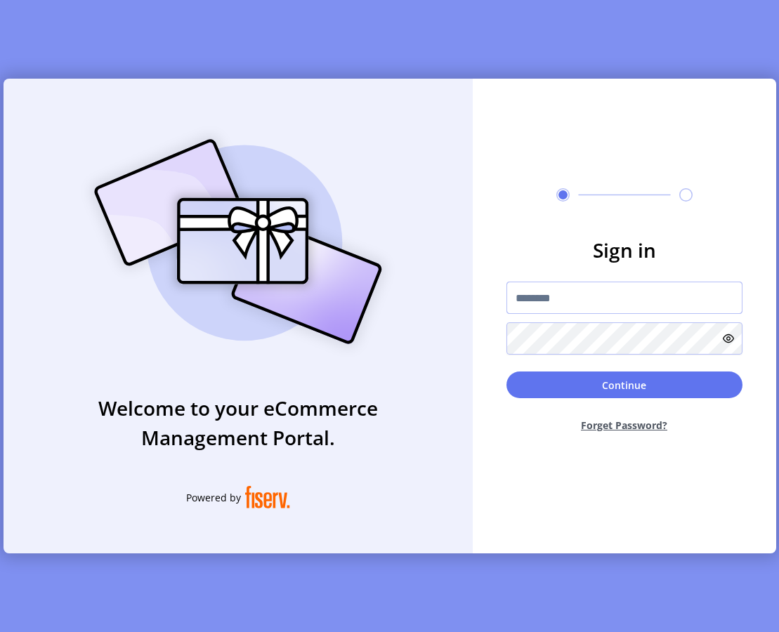
click at [585, 306] on input "text" at bounding box center [624, 298] width 236 height 32
type input "*********"
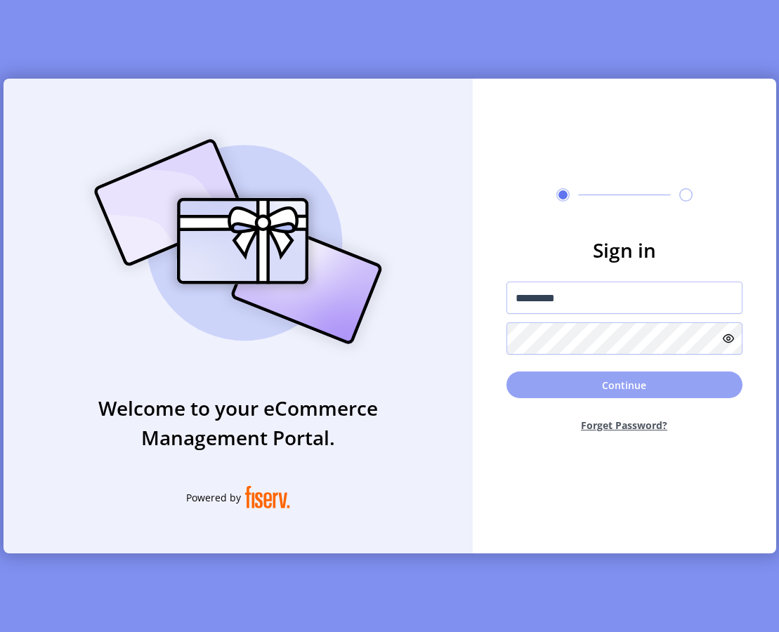
click at [561, 384] on button "Continue" at bounding box center [624, 385] width 236 height 27
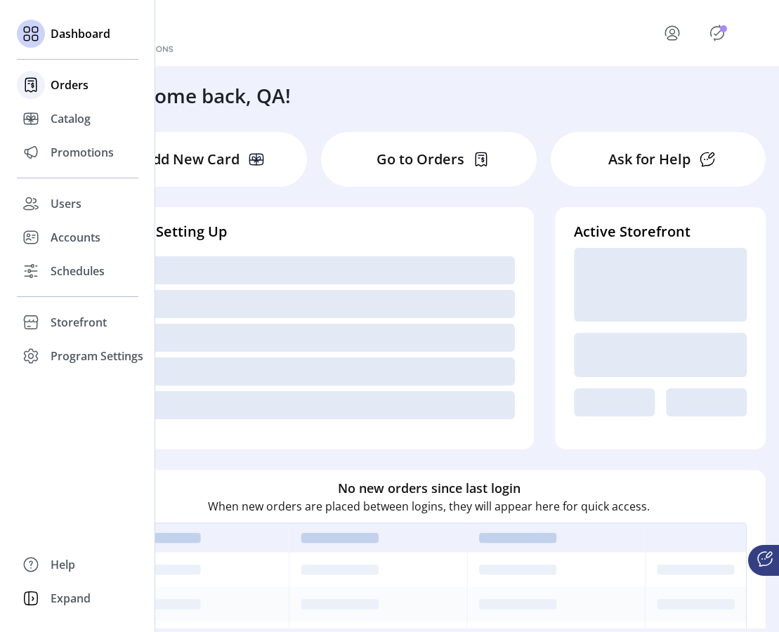
click at [48, 86] on div "Orders" at bounding box center [78, 85] width 122 height 34
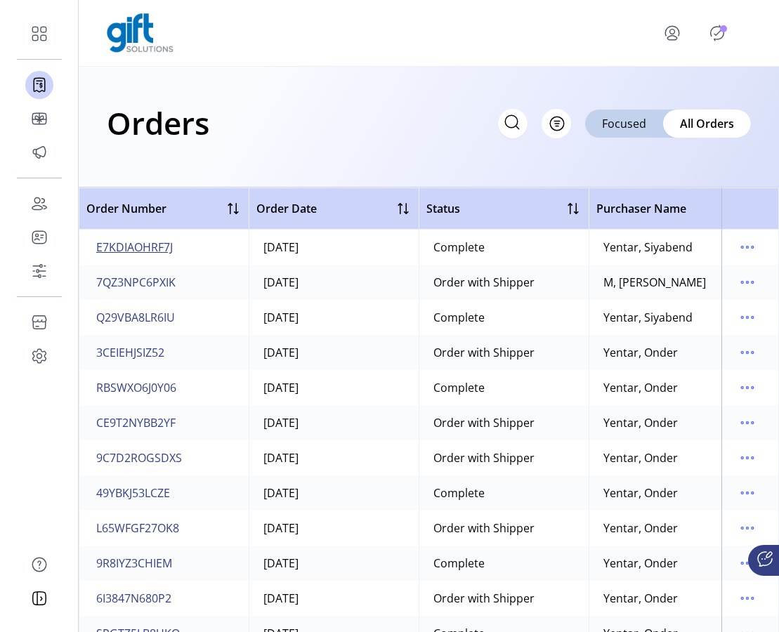
click at [164, 248] on span "E7KDIAOHRF7J" at bounding box center [134, 247] width 77 height 17
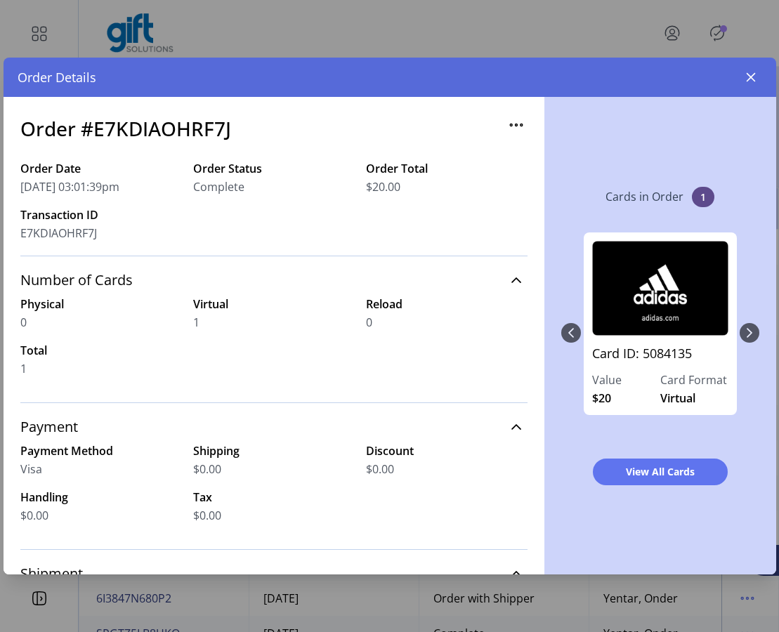
click at [186, 131] on h3 "Order #E7KDIAOHRF7J" at bounding box center [125, 128] width 211 height 29
copy h3 "E7KDIAOHRF7J"
